Goal: Information Seeking & Learning: Learn about a topic

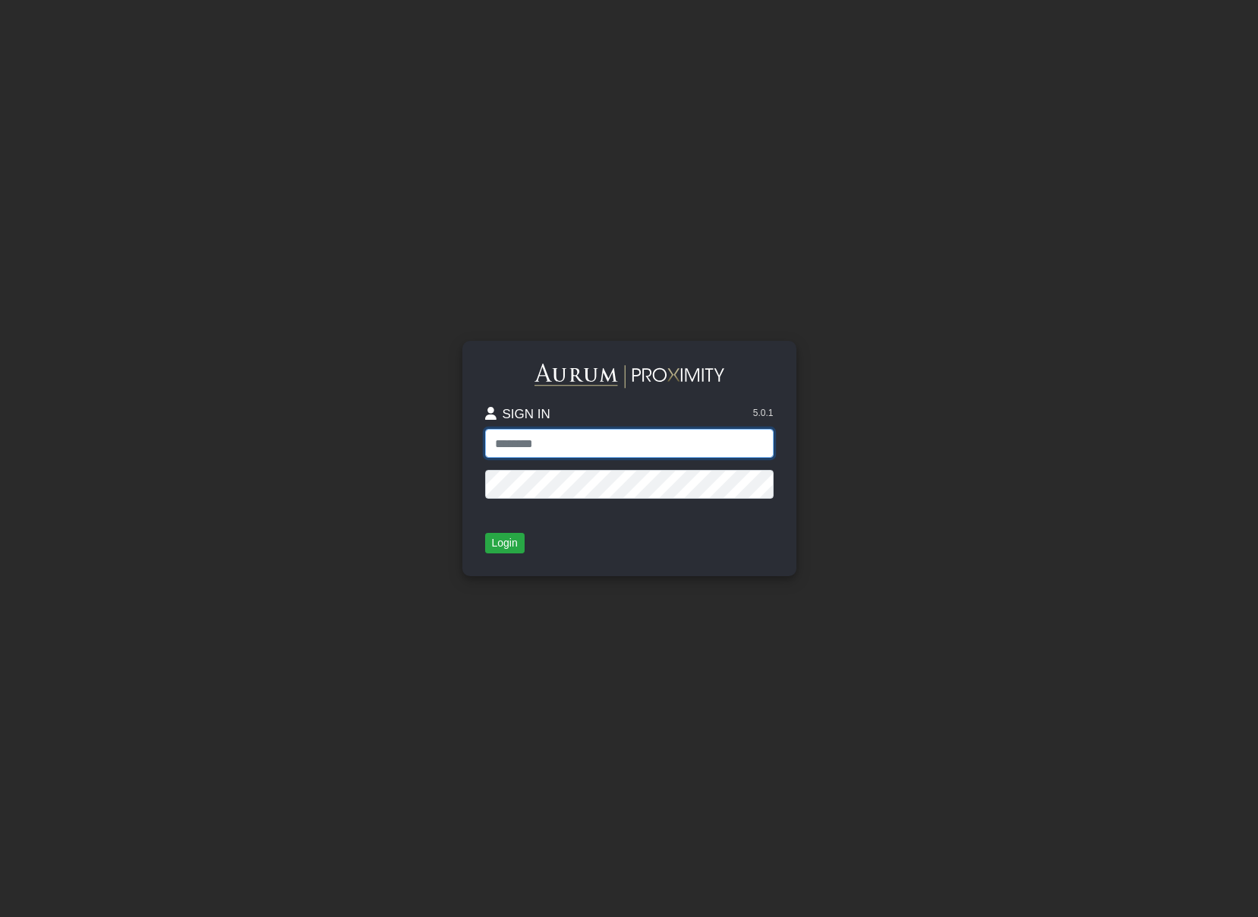
type input "**********"
click at [499, 539] on button "Login" at bounding box center [504, 543] width 39 height 21
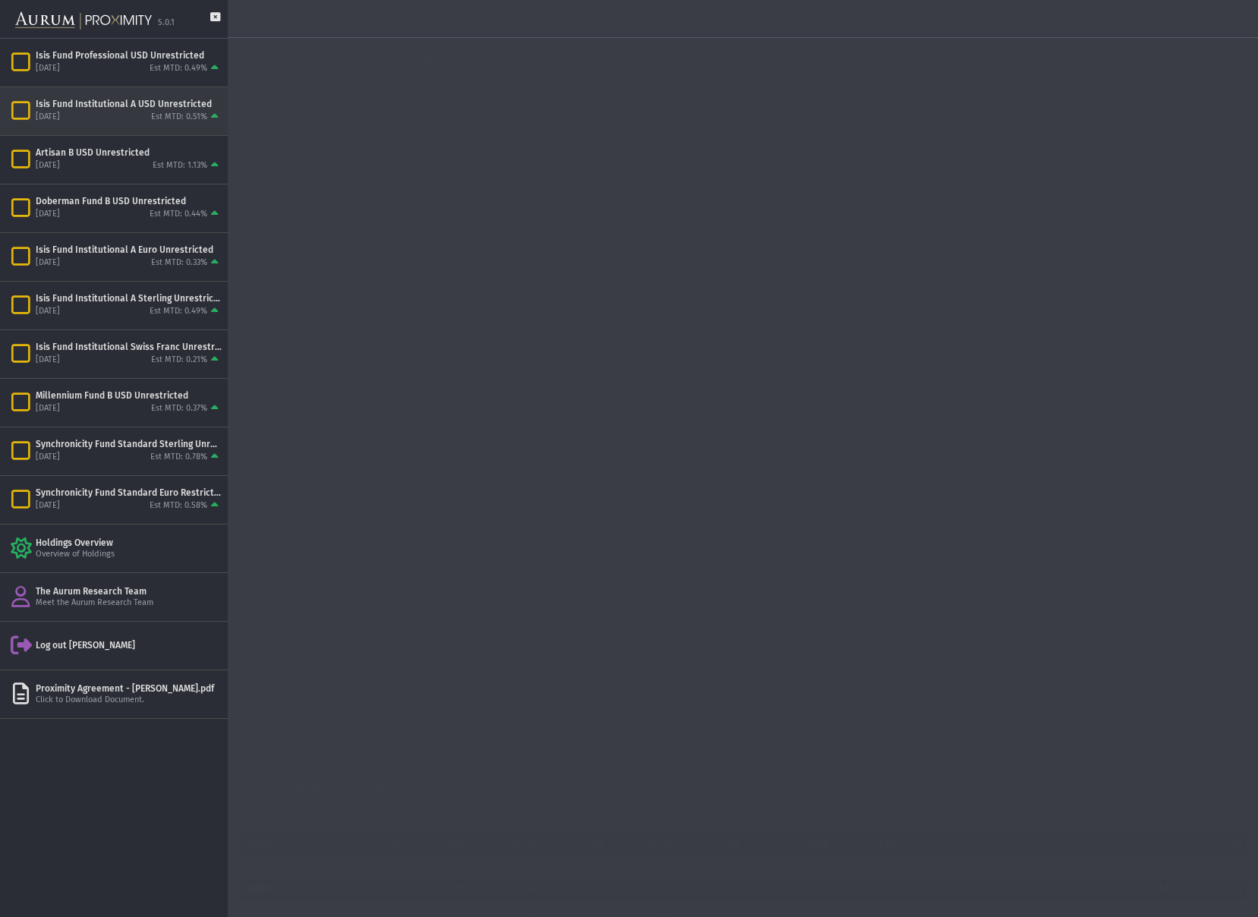
click at [57, 116] on div "[DATE]" at bounding box center [48, 117] width 24 height 11
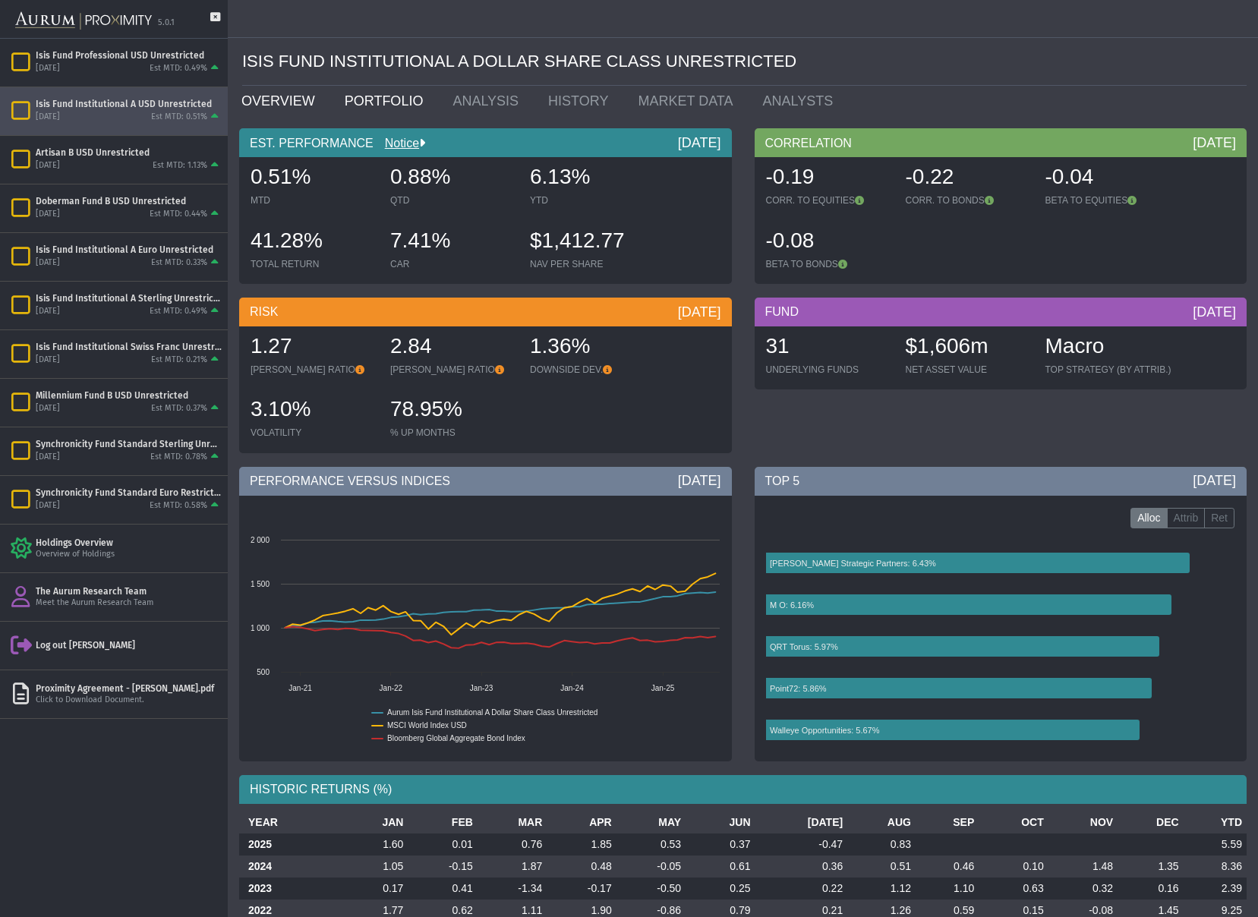
click at [370, 98] on link "PORTFOLIO" at bounding box center [387, 101] width 109 height 30
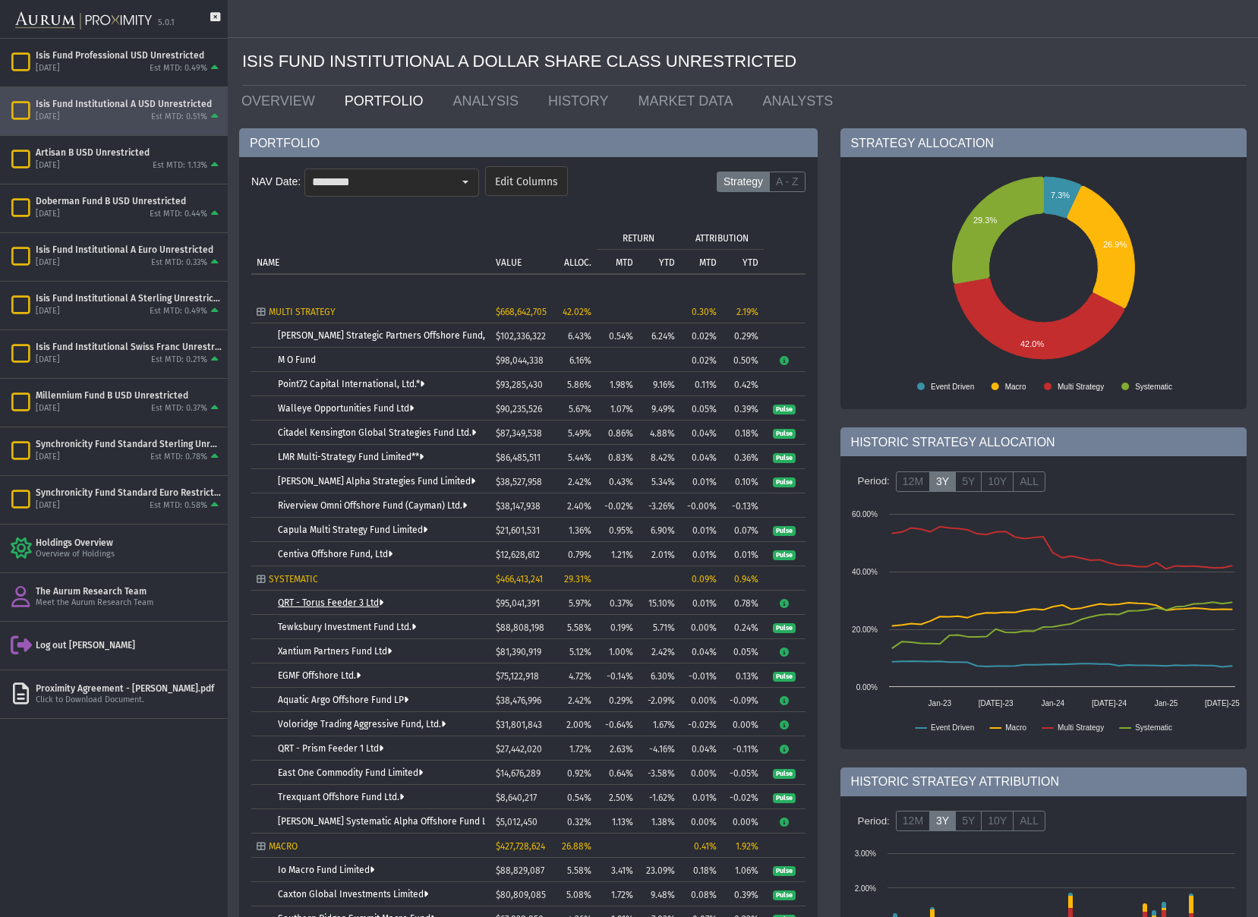
click at [362, 604] on link "QRT - Torus Feeder 3 Ltd" at bounding box center [331, 603] width 106 height 11
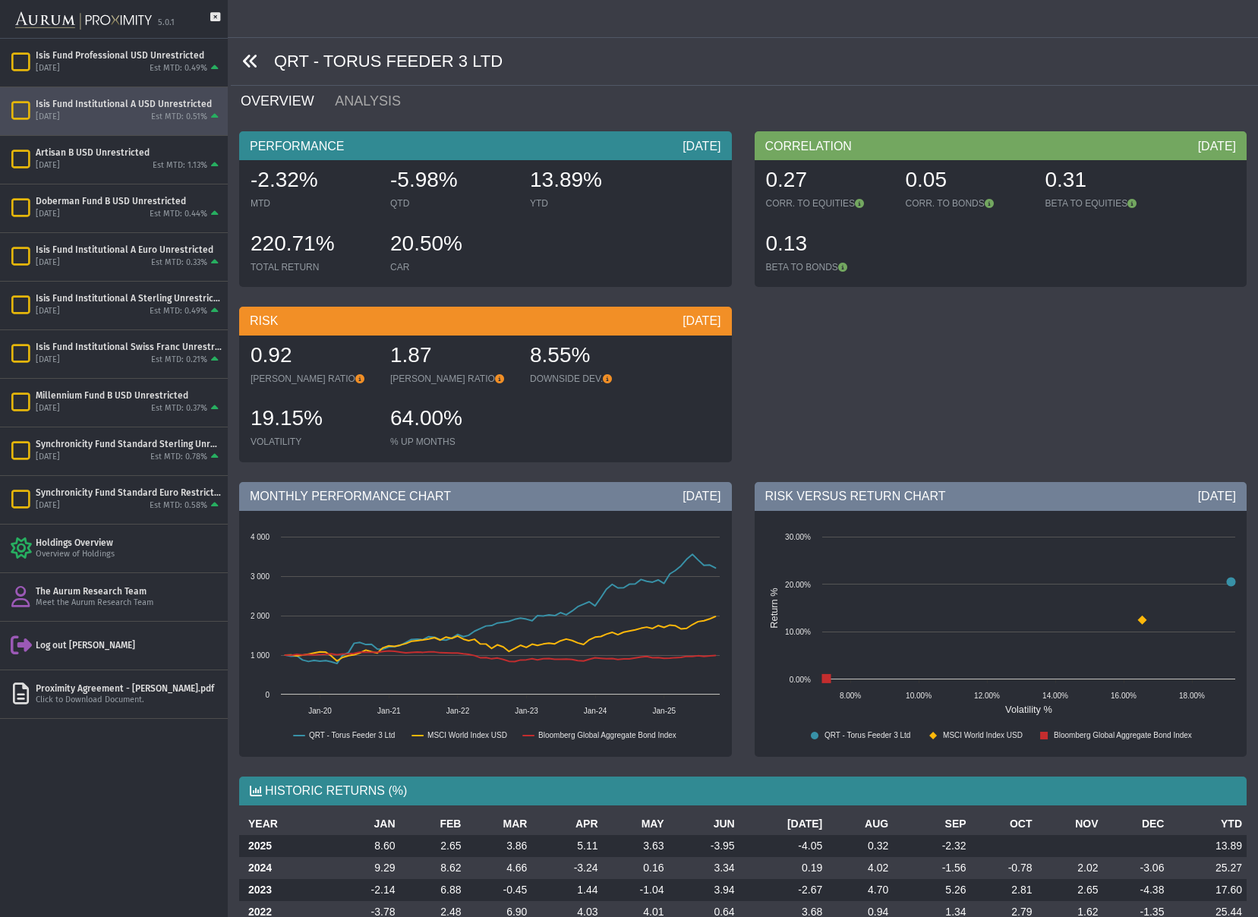
click at [246, 59] on icon at bounding box center [250, 61] width 17 height 17
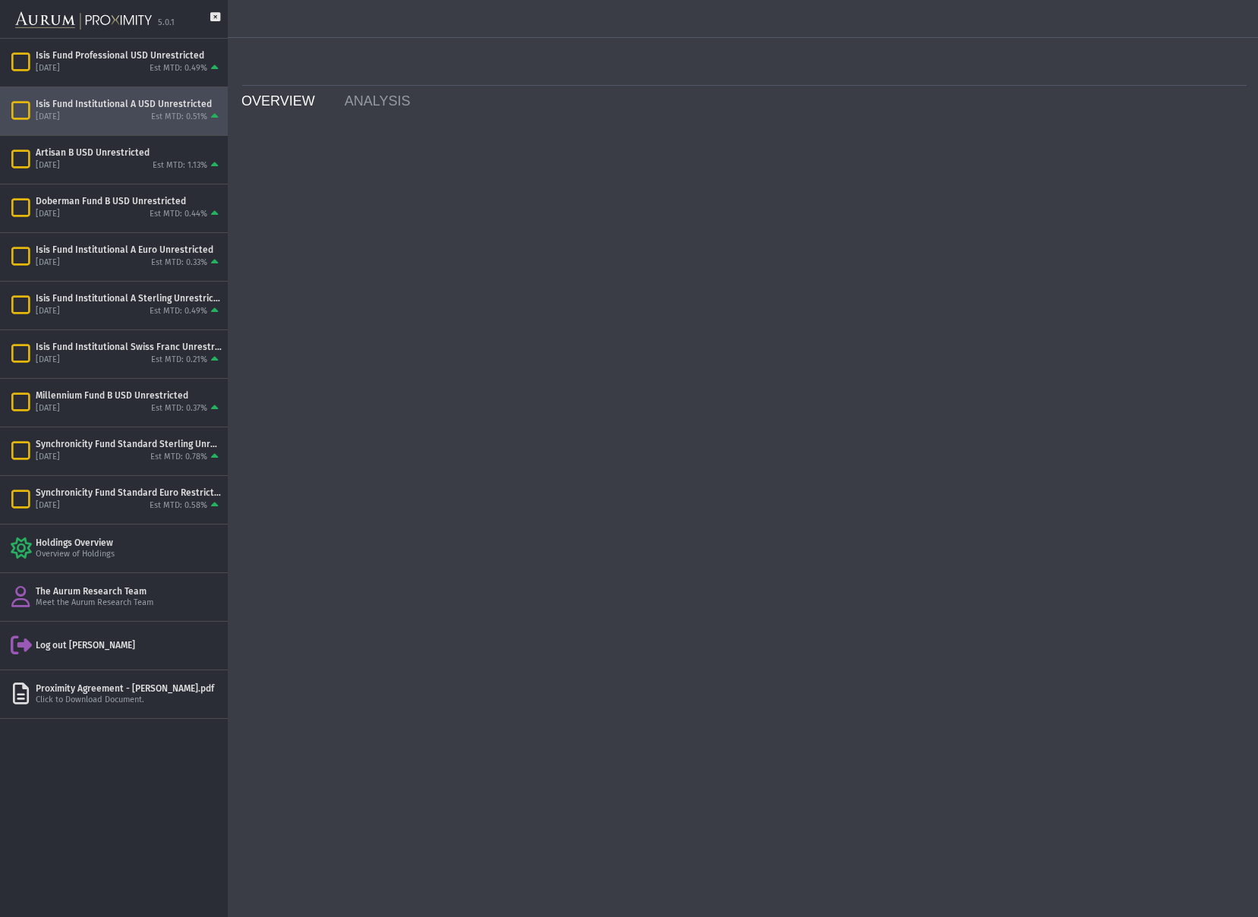
click at [266, 96] on link "OVERVIEW" at bounding box center [281, 101] width 103 height 30
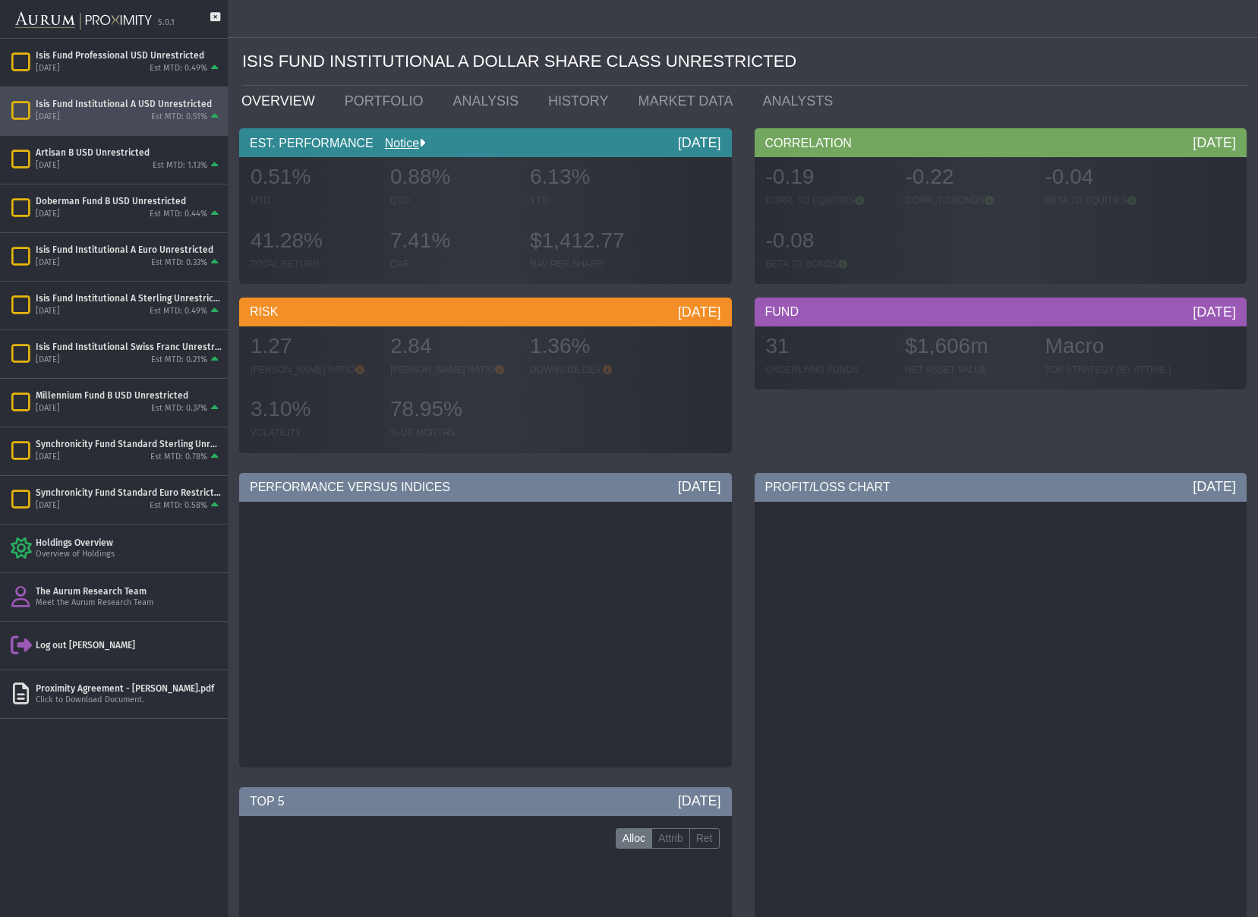
click at [263, 101] on link "OVERVIEW" at bounding box center [281, 101] width 103 height 30
